Goal: Task Accomplishment & Management: Manage account settings

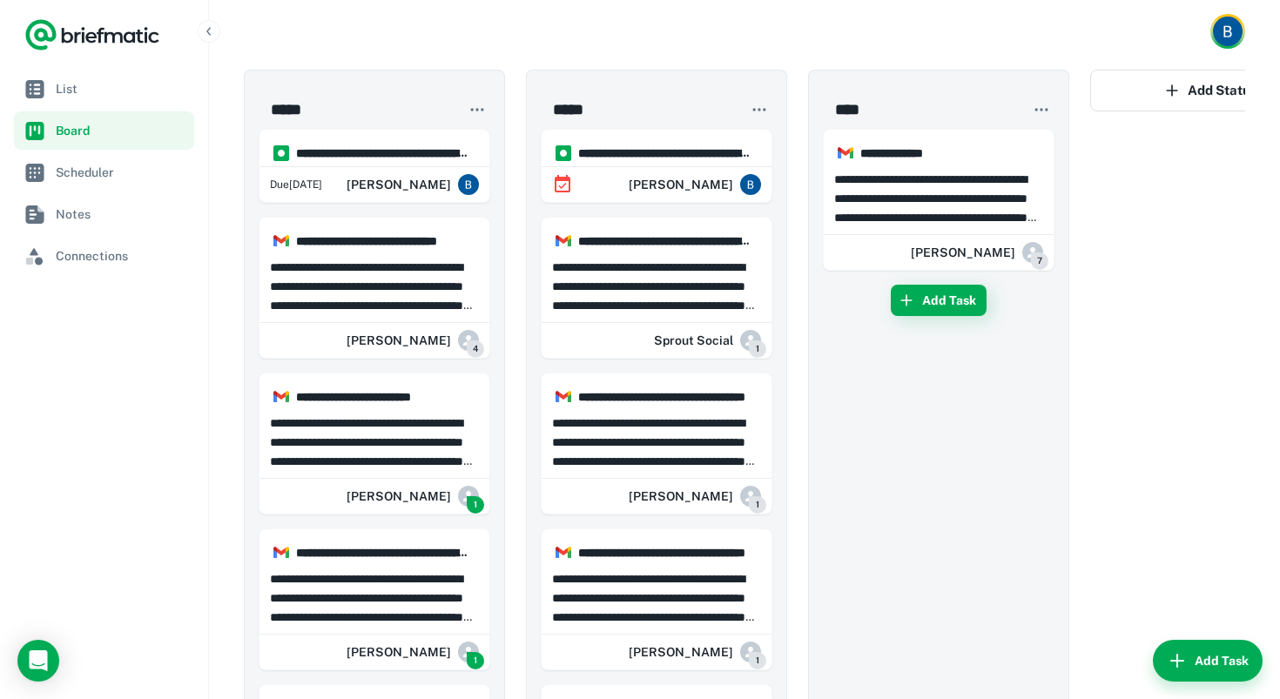
click at [479, 27] on div at bounding box center [744, 31] width 1071 height 63
click at [1240, 37] on img "Account button" at bounding box center [1228, 32] width 30 height 30
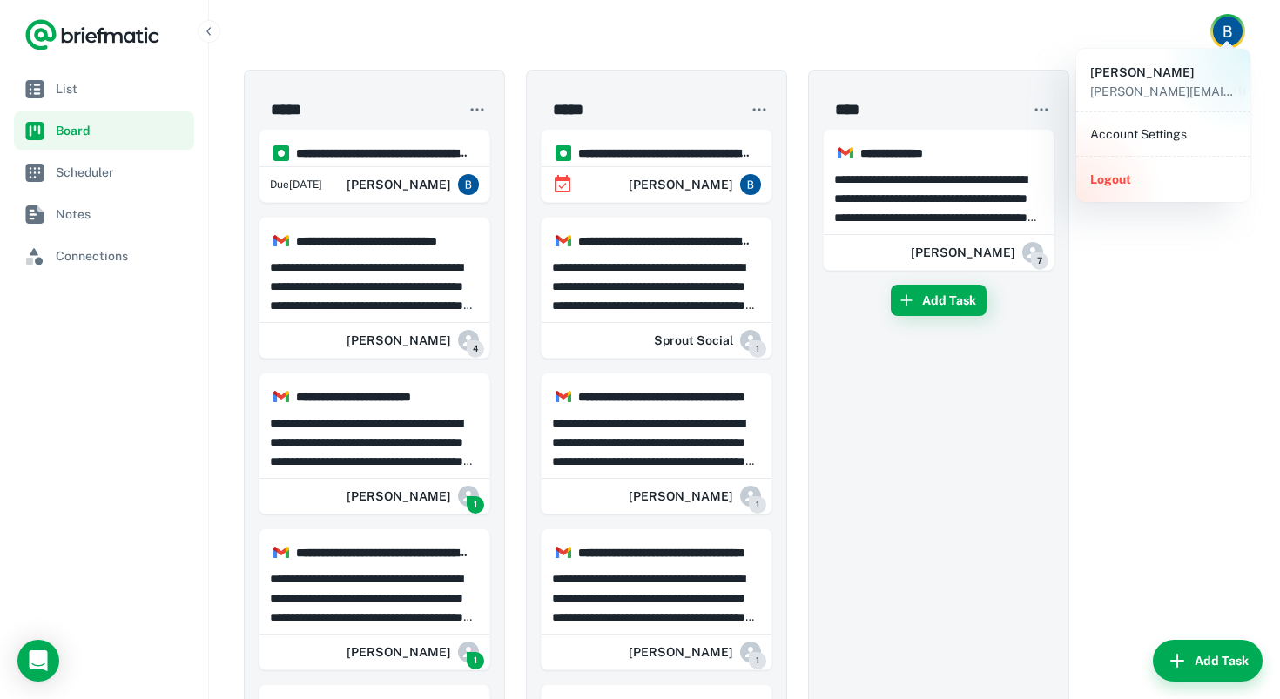
click at [1167, 139] on li "Account Settings" at bounding box center [1163, 134] width 160 height 30
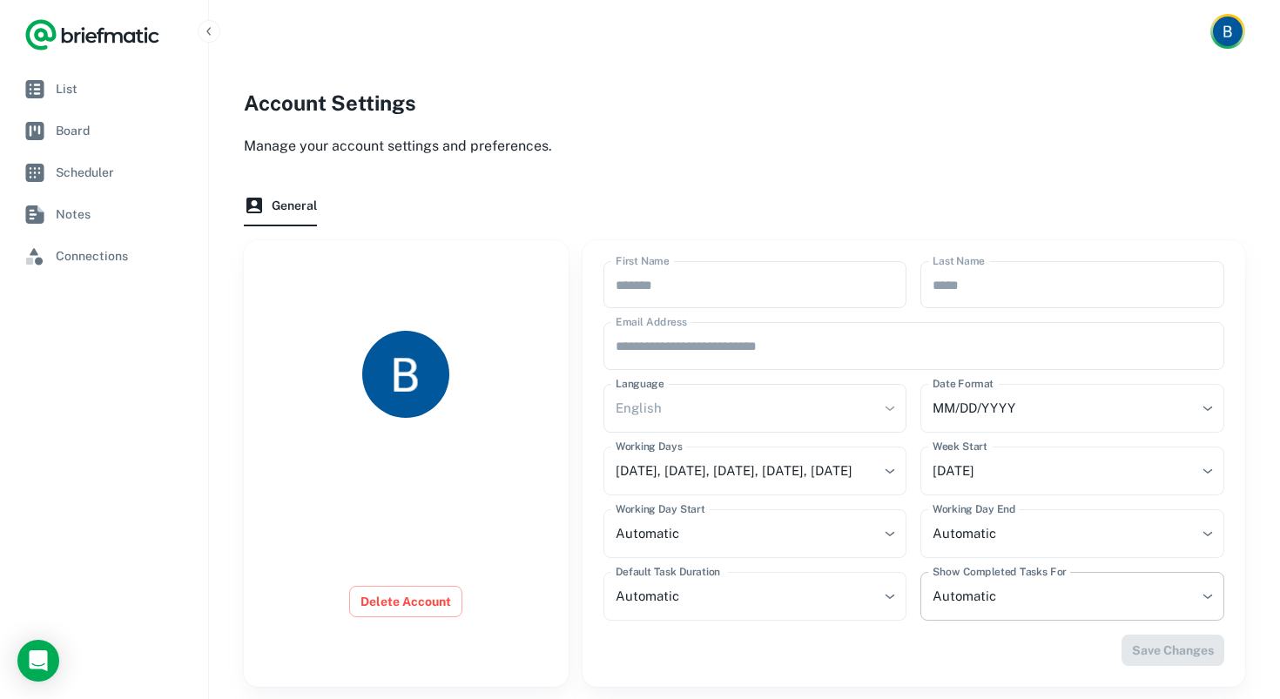
scroll to position [44, 0]
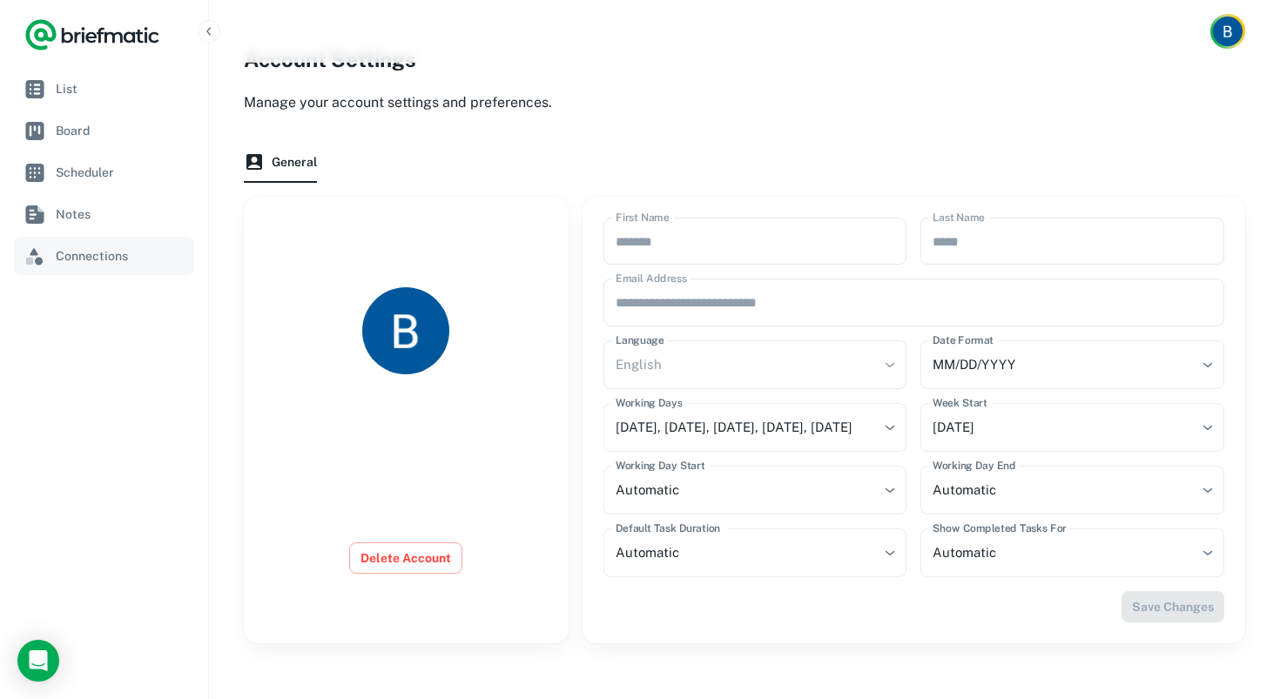
click at [71, 251] on span "Connections" at bounding box center [121, 255] width 131 height 19
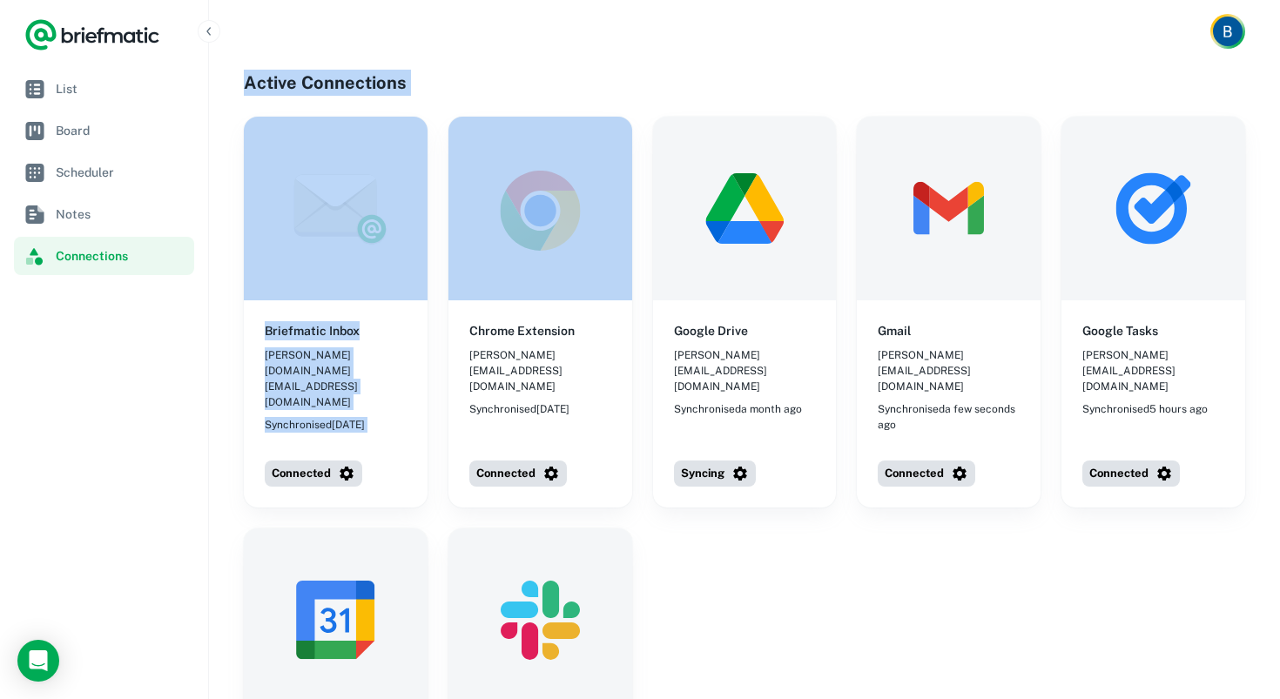
drag, startPoint x: 246, startPoint y: 81, endPoint x: 467, endPoint y: 97, distance: 221.7
click at [467, 97] on div "Active Connections Briefmatic Inbox [PERSON_NAME][DOMAIN_NAME][EMAIL_ADDRESS][D…" at bounding box center [744, 495] width 1001 height 850
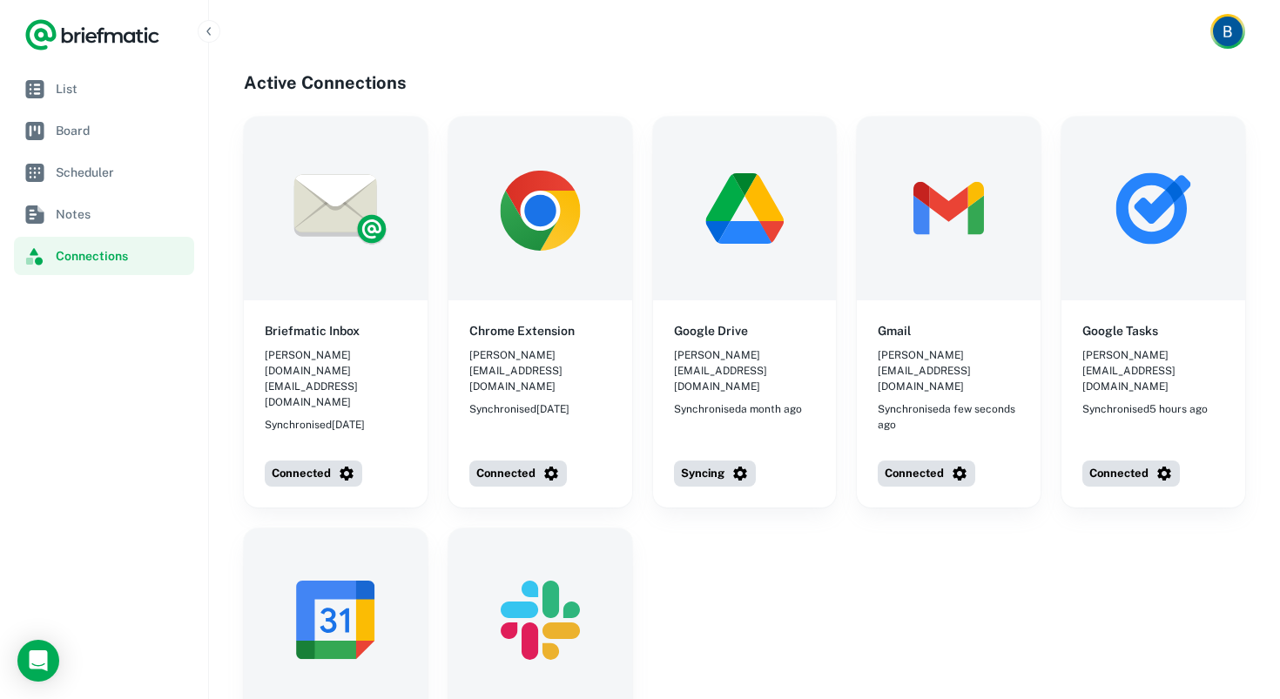
click at [459, 71] on h4 "Active Connections" at bounding box center [744, 83] width 1001 height 26
drag, startPoint x: 411, startPoint y: 82, endPoint x: 238, endPoint y: 81, distance: 173.2
drag, startPoint x: 431, startPoint y: 81, endPoint x: 274, endPoint y: 75, distance: 156.8
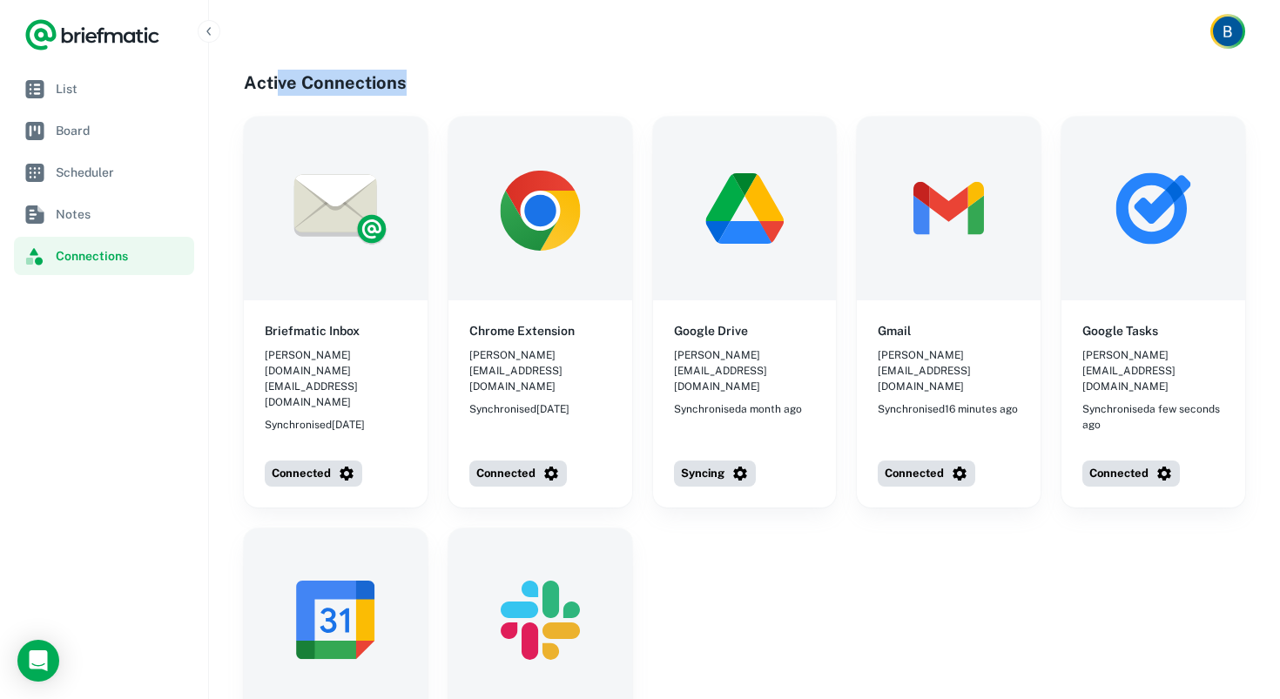
click at [274, 76] on h4 "Active Connections" at bounding box center [744, 83] width 1001 height 26
drag, startPoint x: 245, startPoint y: 87, endPoint x: 463, endPoint y: 87, distance: 218.5
click at [463, 87] on h4 "Active Connections" at bounding box center [744, 83] width 1001 height 26
click at [473, 57] on div at bounding box center [744, 31] width 1071 height 63
drag, startPoint x: 417, startPoint y: 87, endPoint x: 232, endPoint y: 83, distance: 185.5
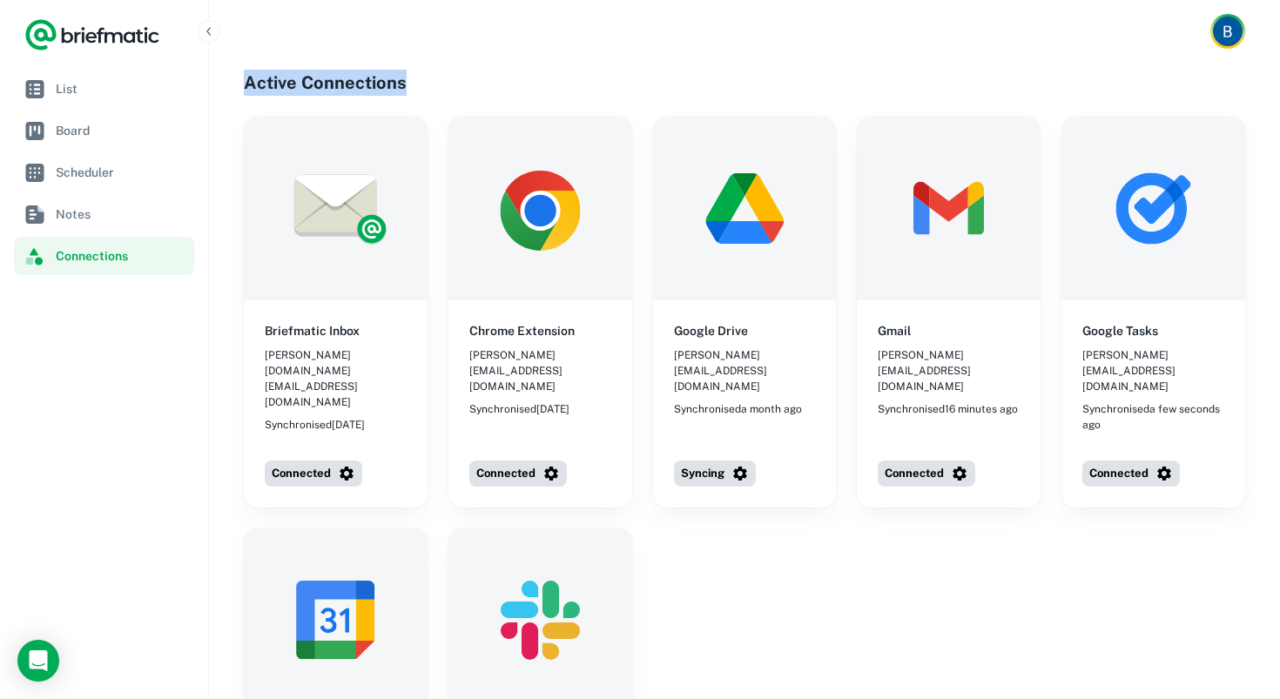
click at [544, 83] on h4 "Active Connections" at bounding box center [744, 83] width 1001 height 26
drag, startPoint x: 415, startPoint y: 84, endPoint x: 239, endPoint y: 78, distance: 176.8
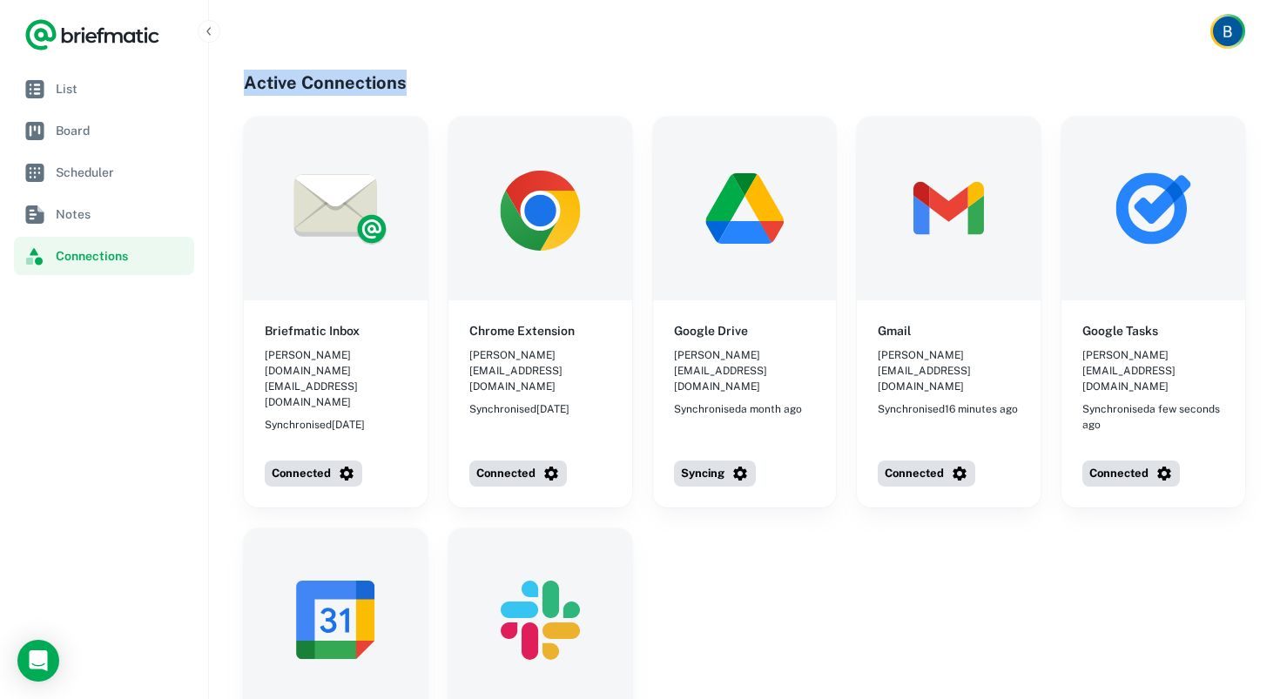
drag, startPoint x: 239, startPoint y: 78, endPoint x: 437, endPoint y: 71, distance: 198.6
click at [437, 71] on h4 "Active Connections" at bounding box center [744, 83] width 1001 height 26
click at [420, 101] on div "Active Connections Briefmatic Inbox [PERSON_NAME][DOMAIN_NAME][EMAIL_ADDRESS][D…" at bounding box center [744, 487] width 1001 height 834
drag, startPoint x: 429, startPoint y: 82, endPoint x: 228, endPoint y: 70, distance: 201.5
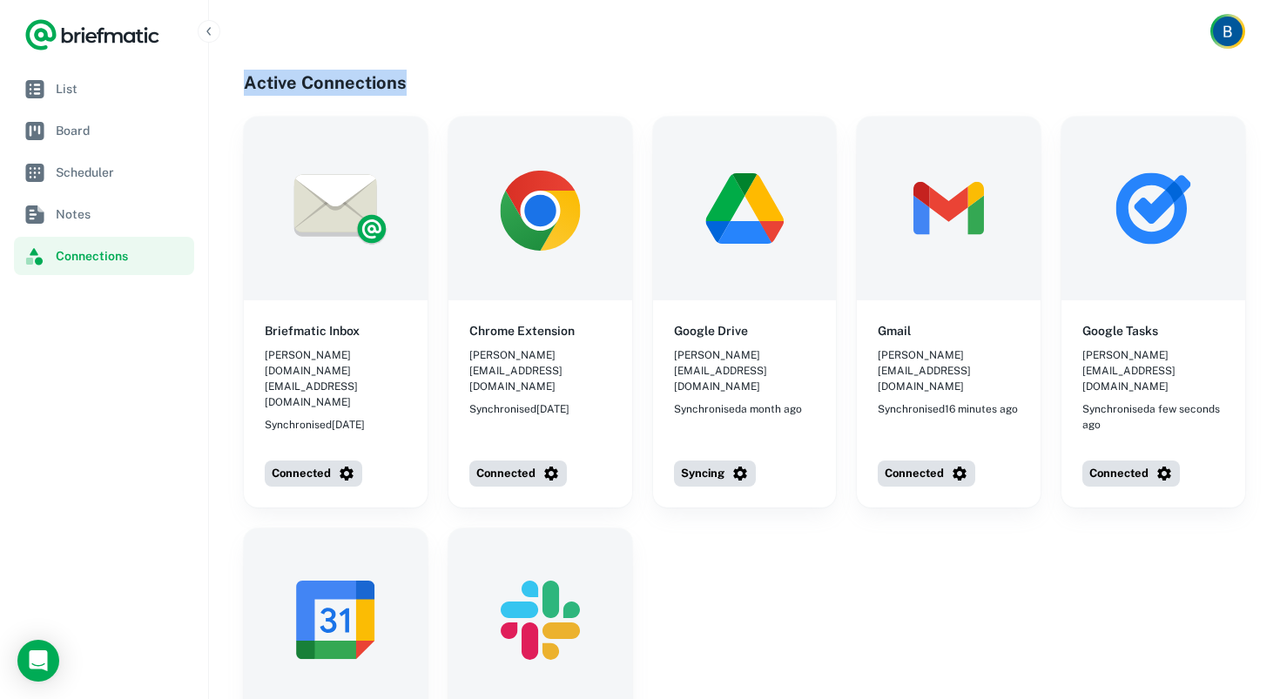
drag, startPoint x: 421, startPoint y: 81, endPoint x: 234, endPoint y: 74, distance: 187.3
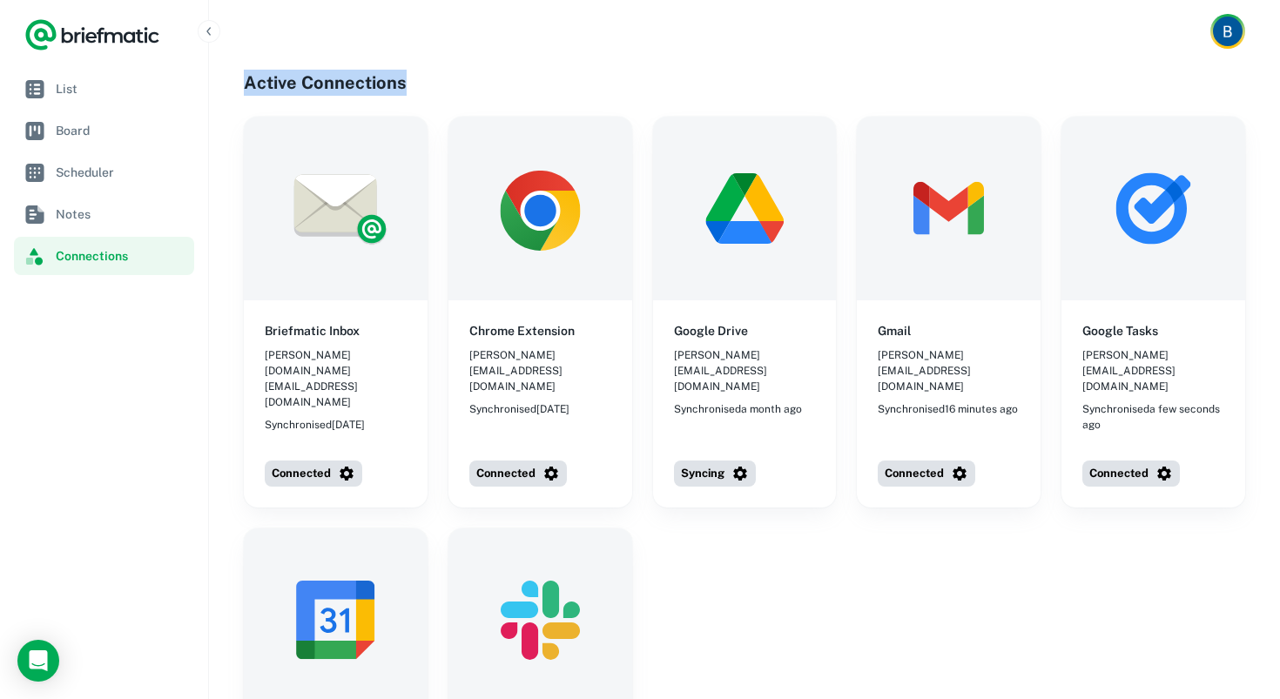
drag, startPoint x: 443, startPoint y: 76, endPoint x: 246, endPoint y: 6, distance: 208.7
click at [512, 72] on h4 "Active Connections" at bounding box center [744, 83] width 1001 height 26
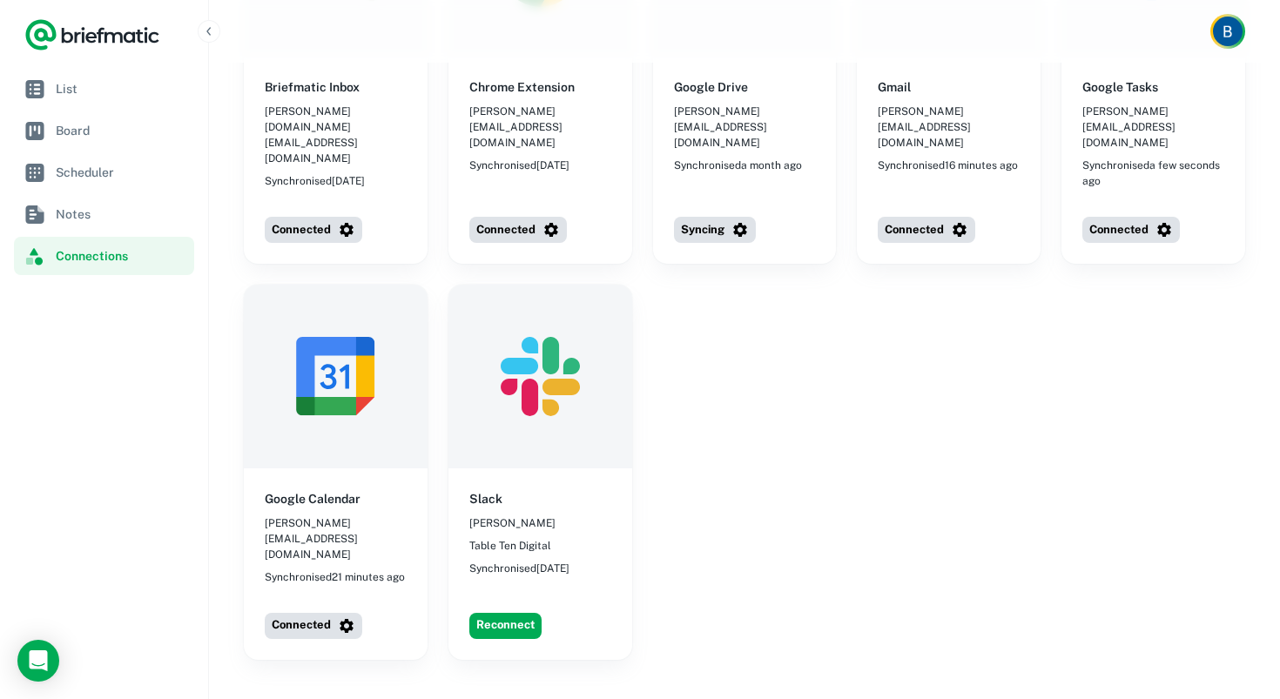
scroll to position [206, 0]
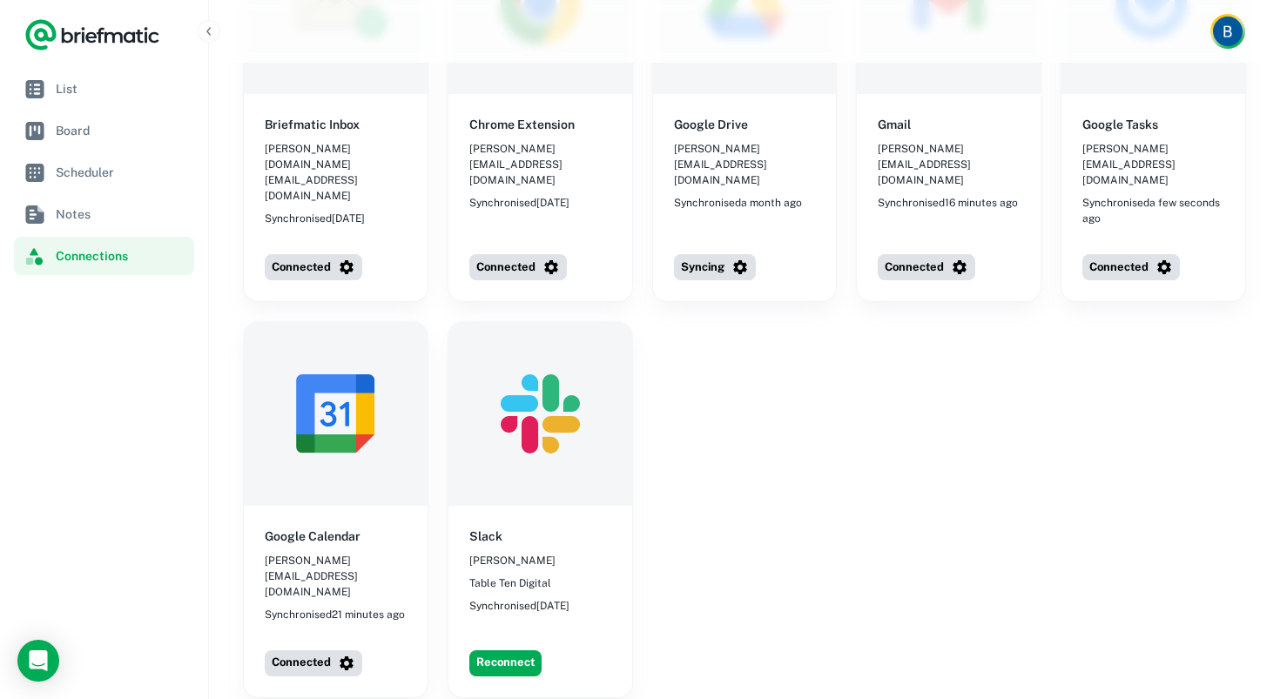
drag, startPoint x: 748, startPoint y: 575, endPoint x: 453, endPoint y: 62, distance: 592.3
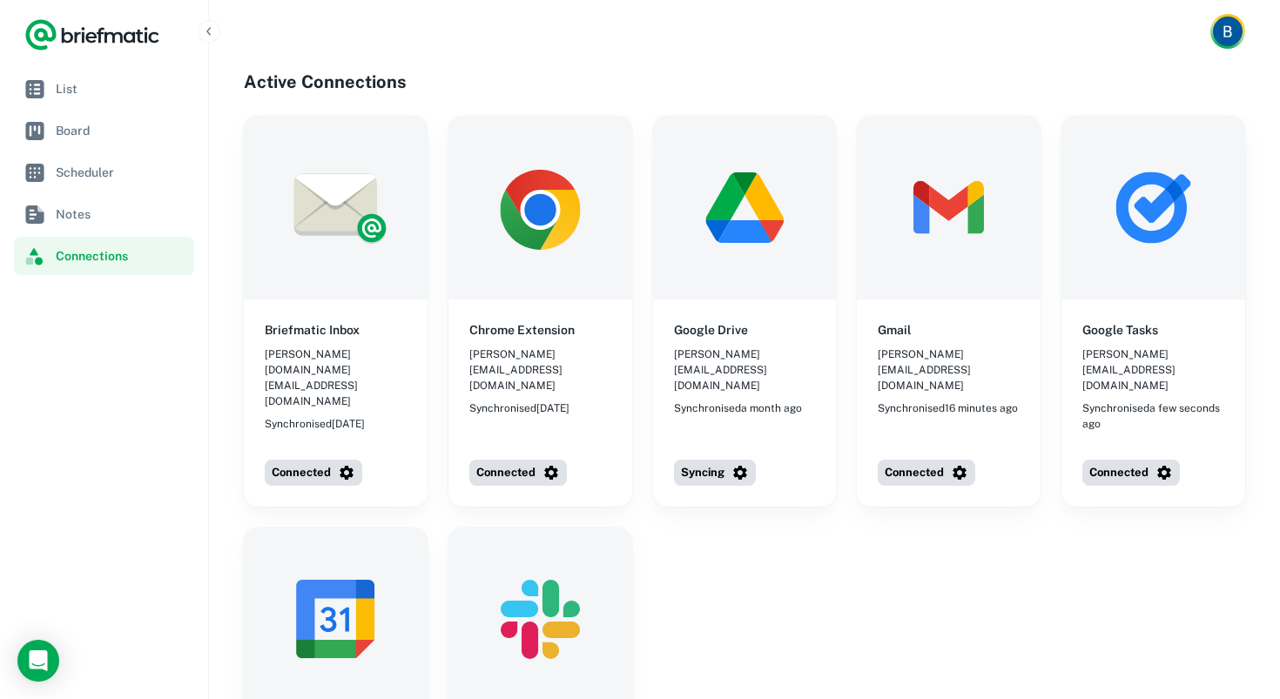
scroll to position [0, 0]
click at [281, 90] on h4 "Active Connections" at bounding box center [744, 83] width 1001 height 26
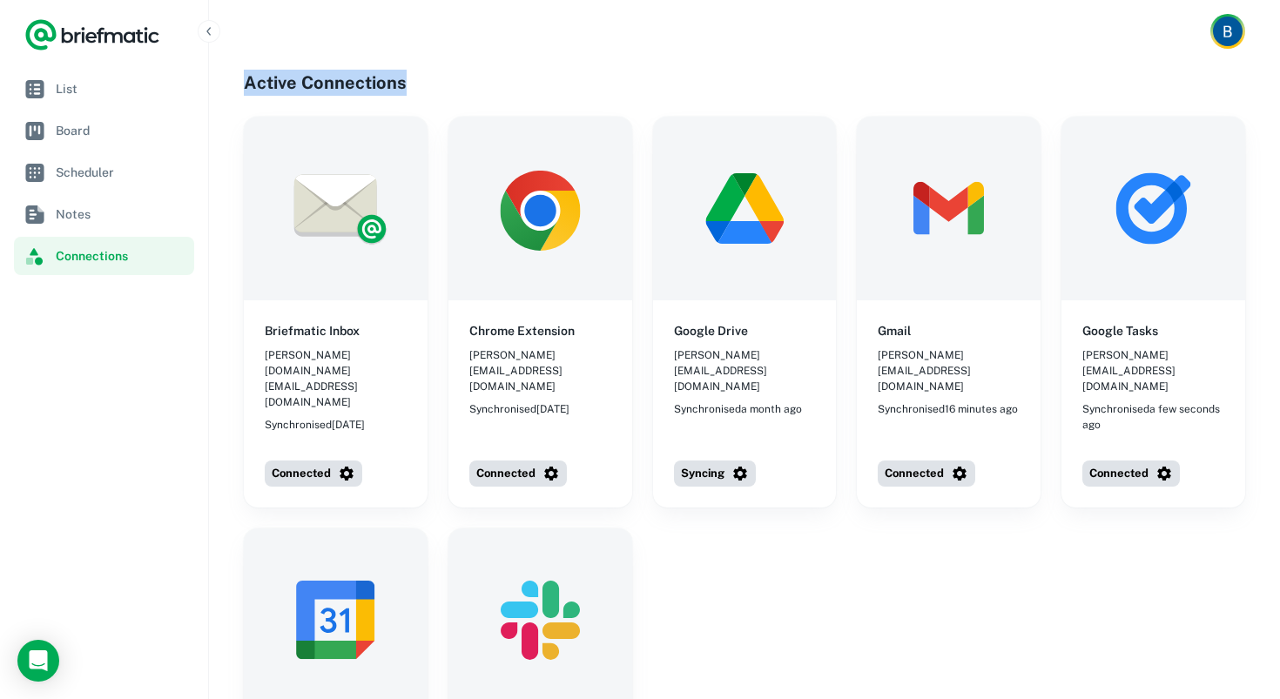
drag, startPoint x: 245, startPoint y: 81, endPoint x: 435, endPoint y: 78, distance: 189.8
click at [435, 78] on h4 "Active Connections" at bounding box center [744, 83] width 1001 height 26
click at [664, 62] on div at bounding box center [744, 31] width 1071 height 63
drag, startPoint x: 242, startPoint y: 84, endPoint x: 467, endPoint y: 83, distance: 225.5
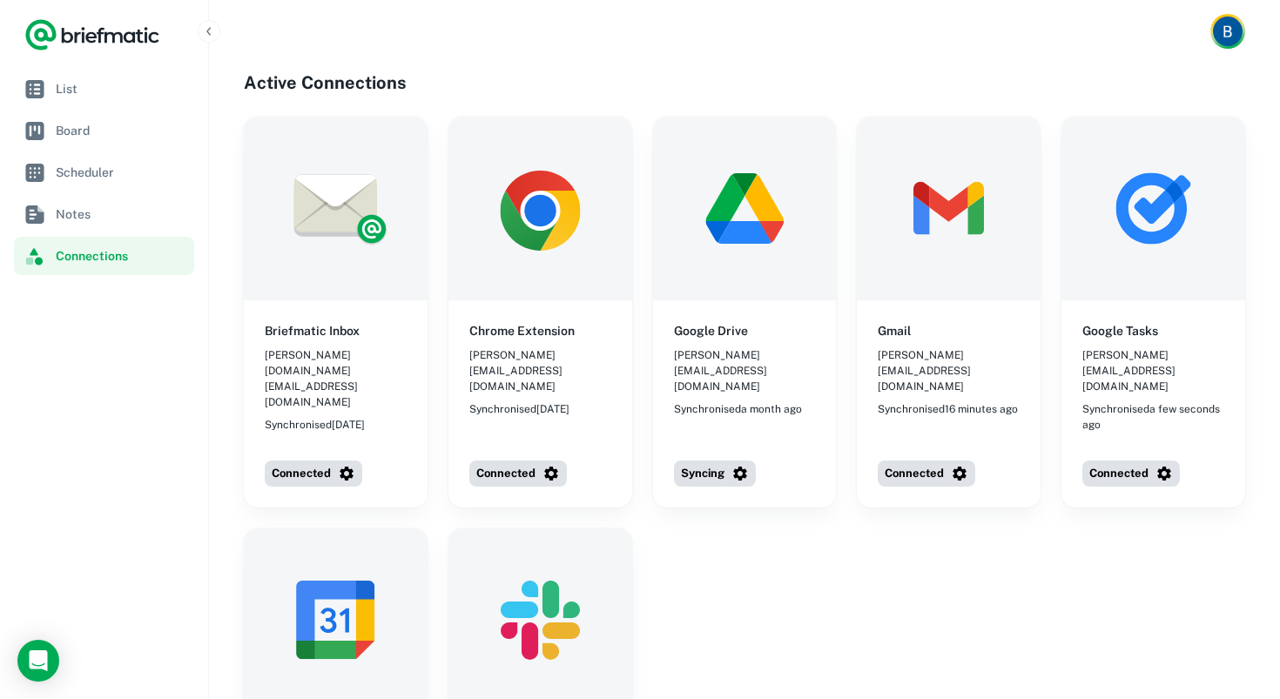
click at [633, 61] on div at bounding box center [744, 31] width 1071 height 63
